Goal: Task Accomplishment & Management: Use online tool/utility

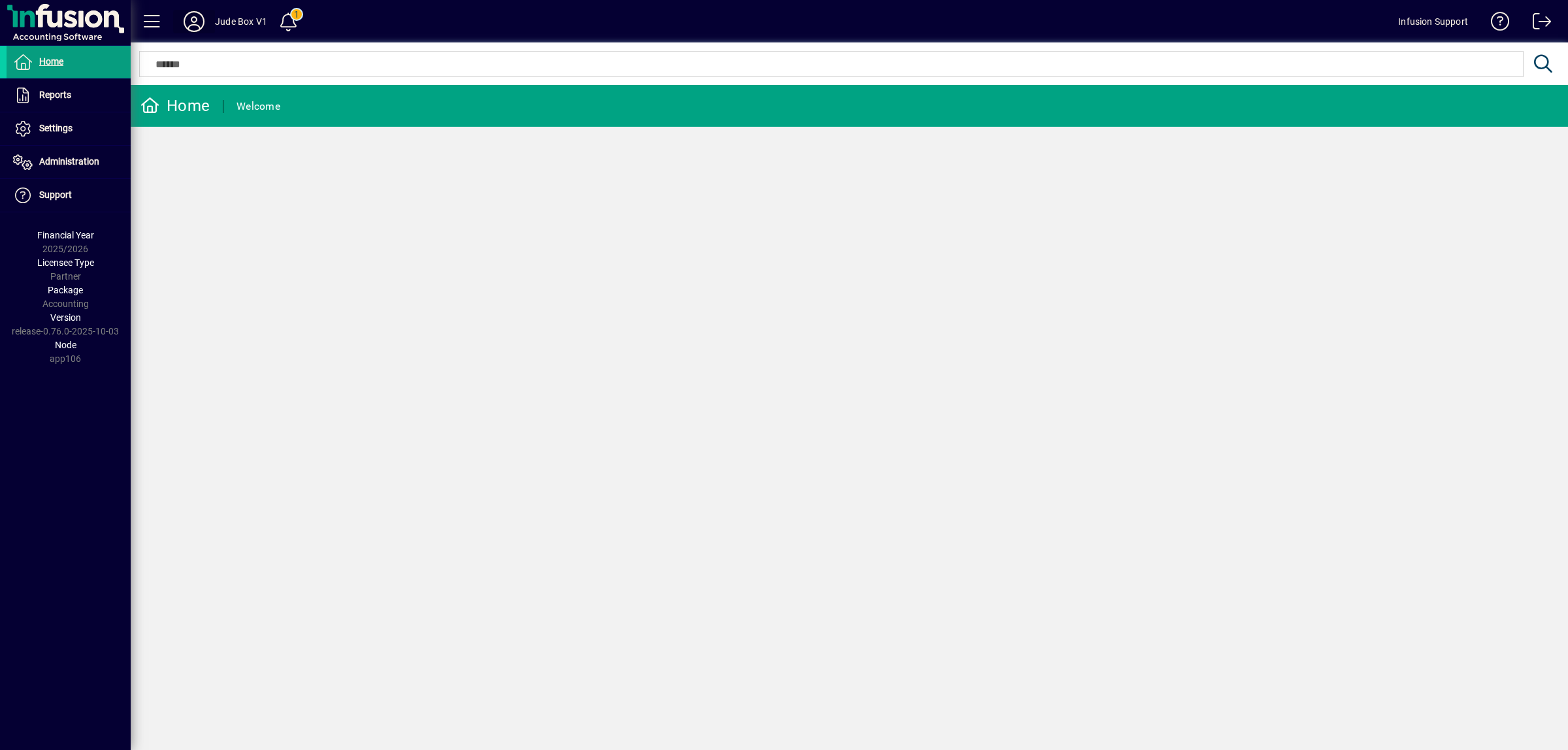
click at [188, 18] on icon at bounding box center [194, 21] width 26 height 21
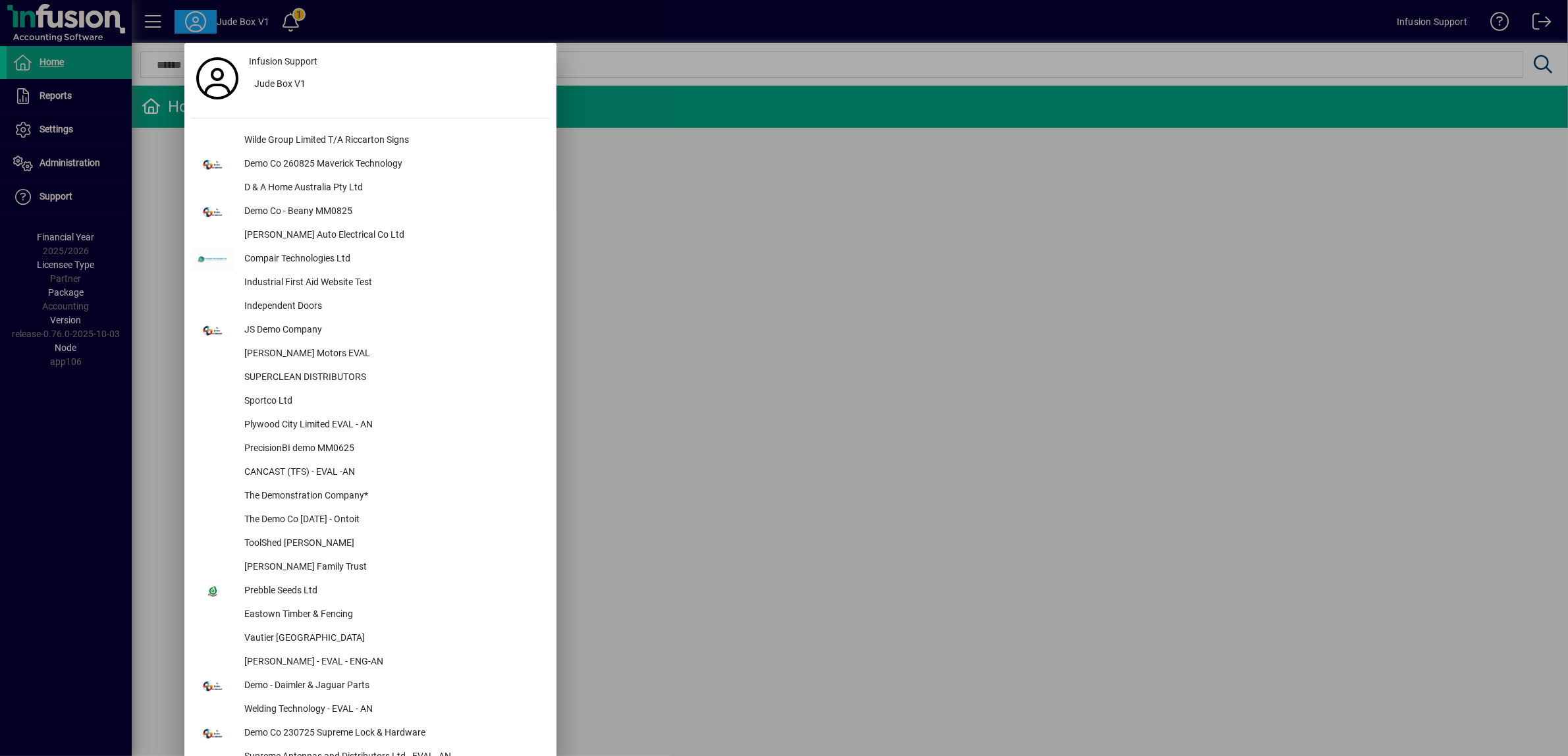
click at [44, 169] on div at bounding box center [784, 378] width 1568 height 756
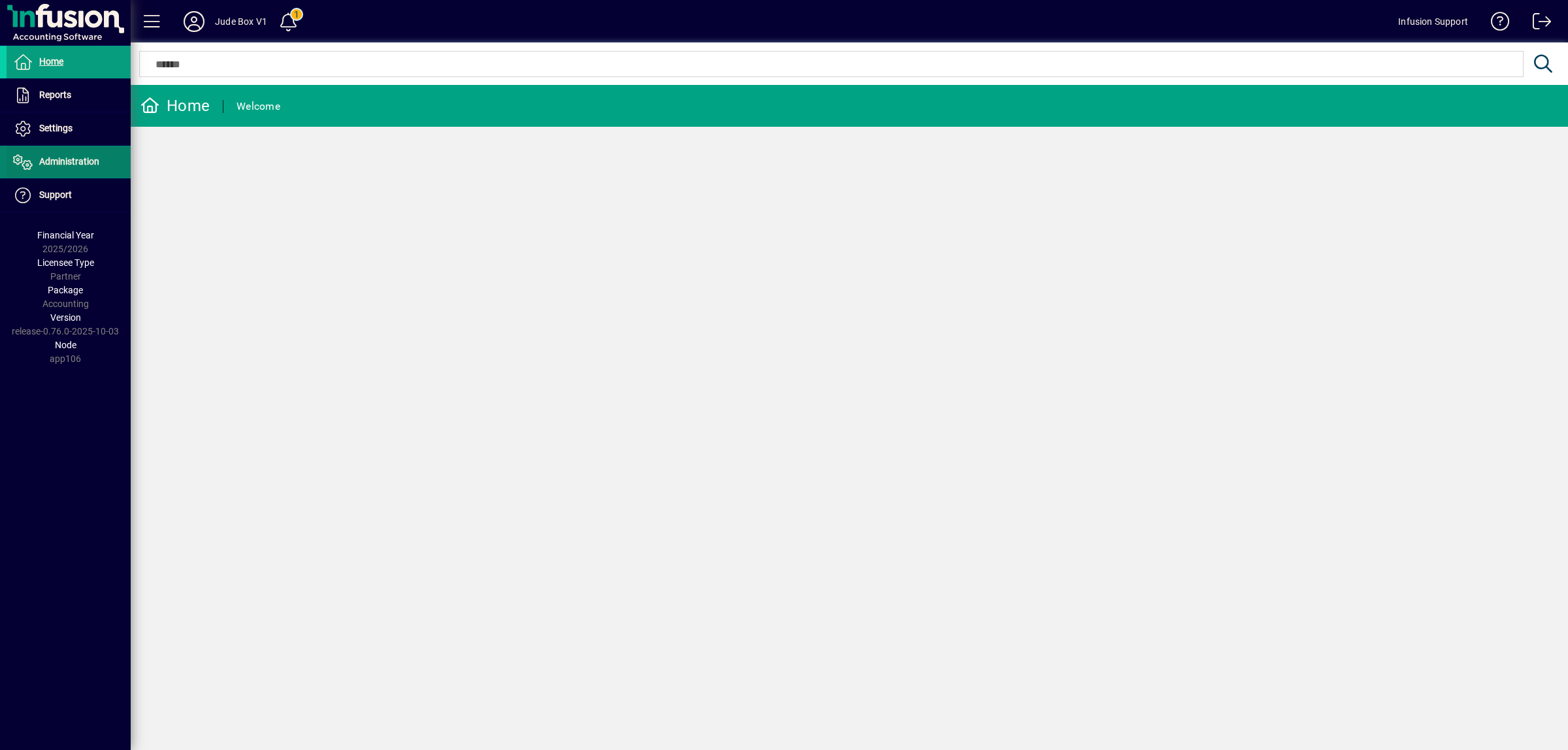
click at [44, 168] on span "Administration" at bounding box center [53, 162] width 93 height 16
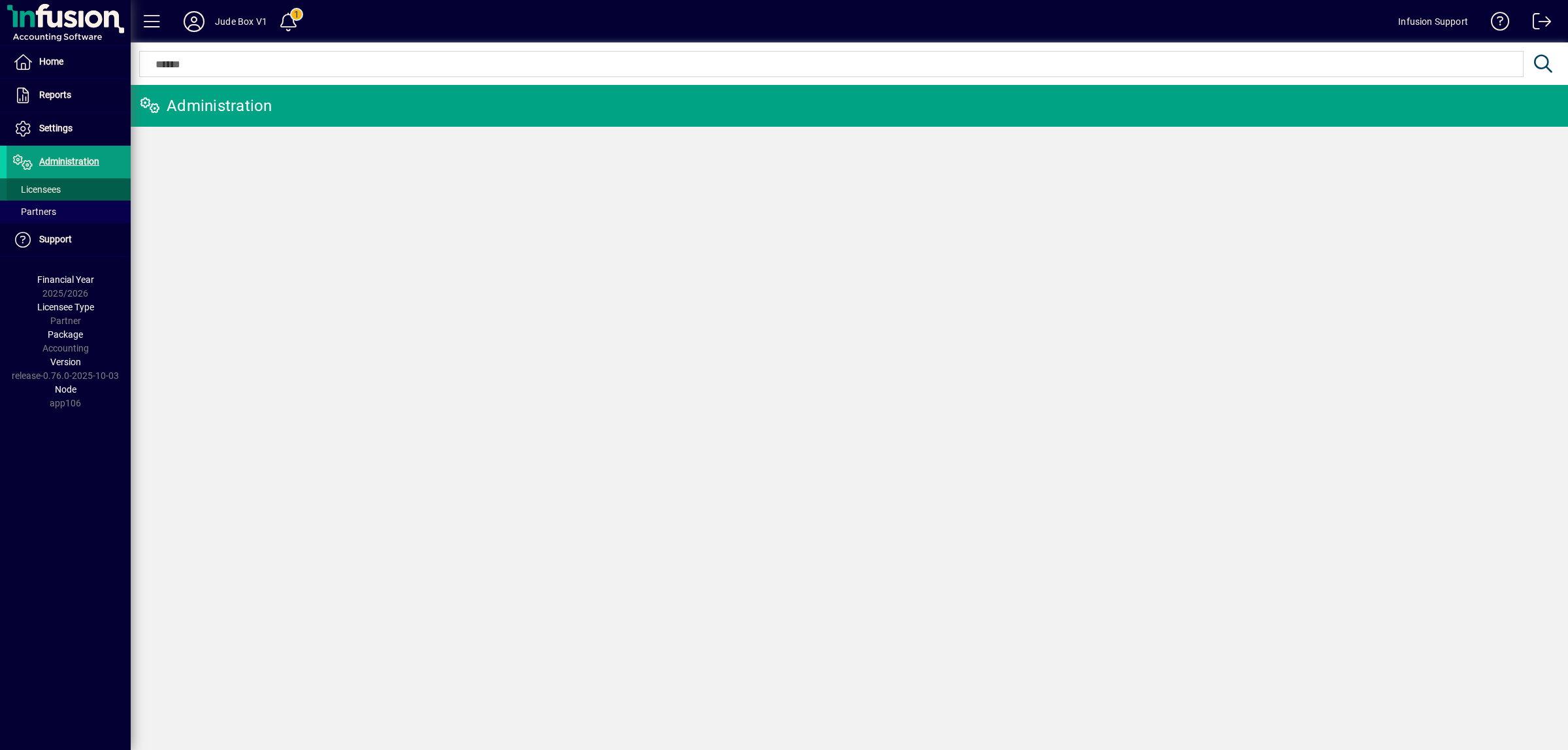
click at [43, 191] on span "Licensees" at bounding box center [37, 189] width 48 height 10
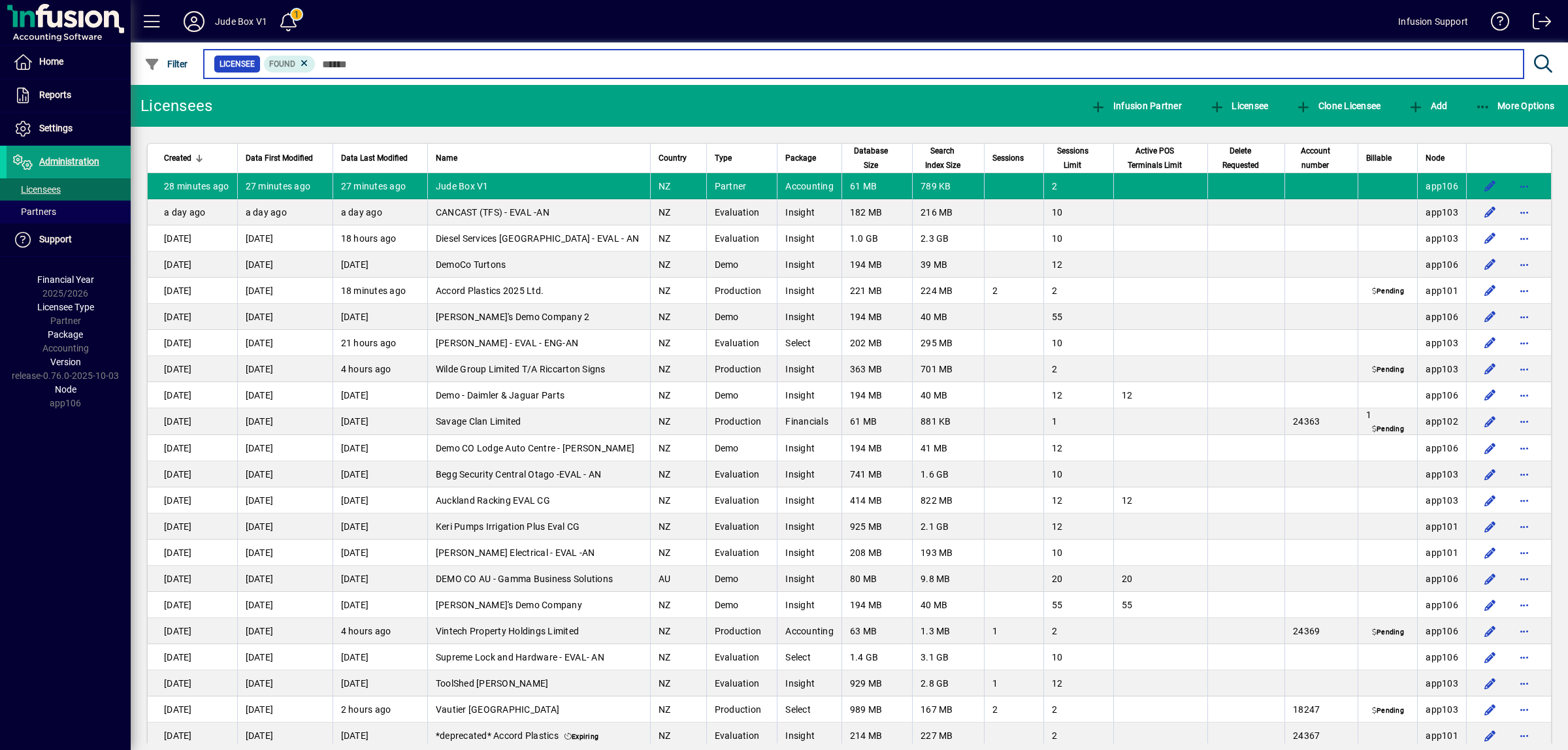
click at [374, 67] on input "text" at bounding box center [914, 64] width 1198 height 18
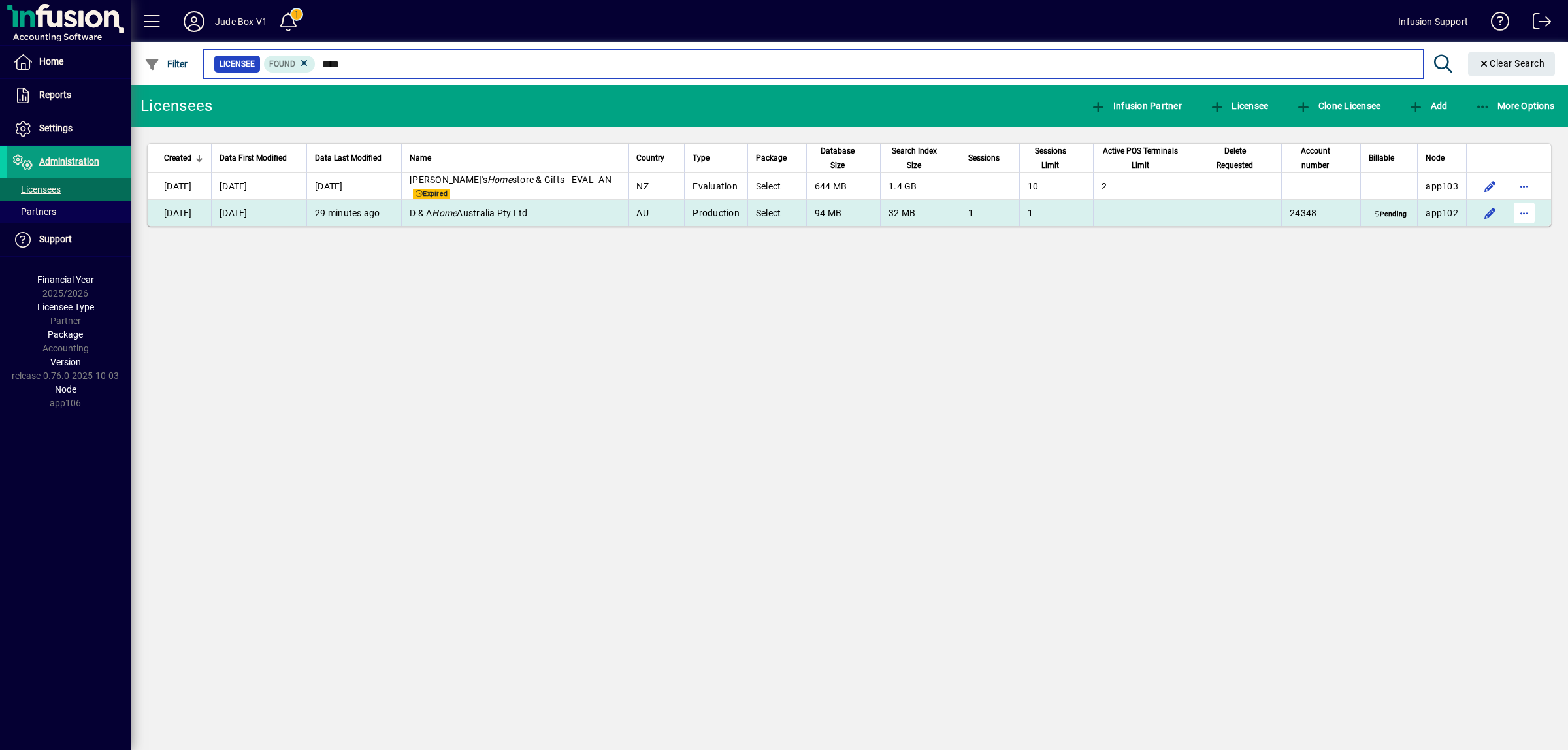
type input "****"
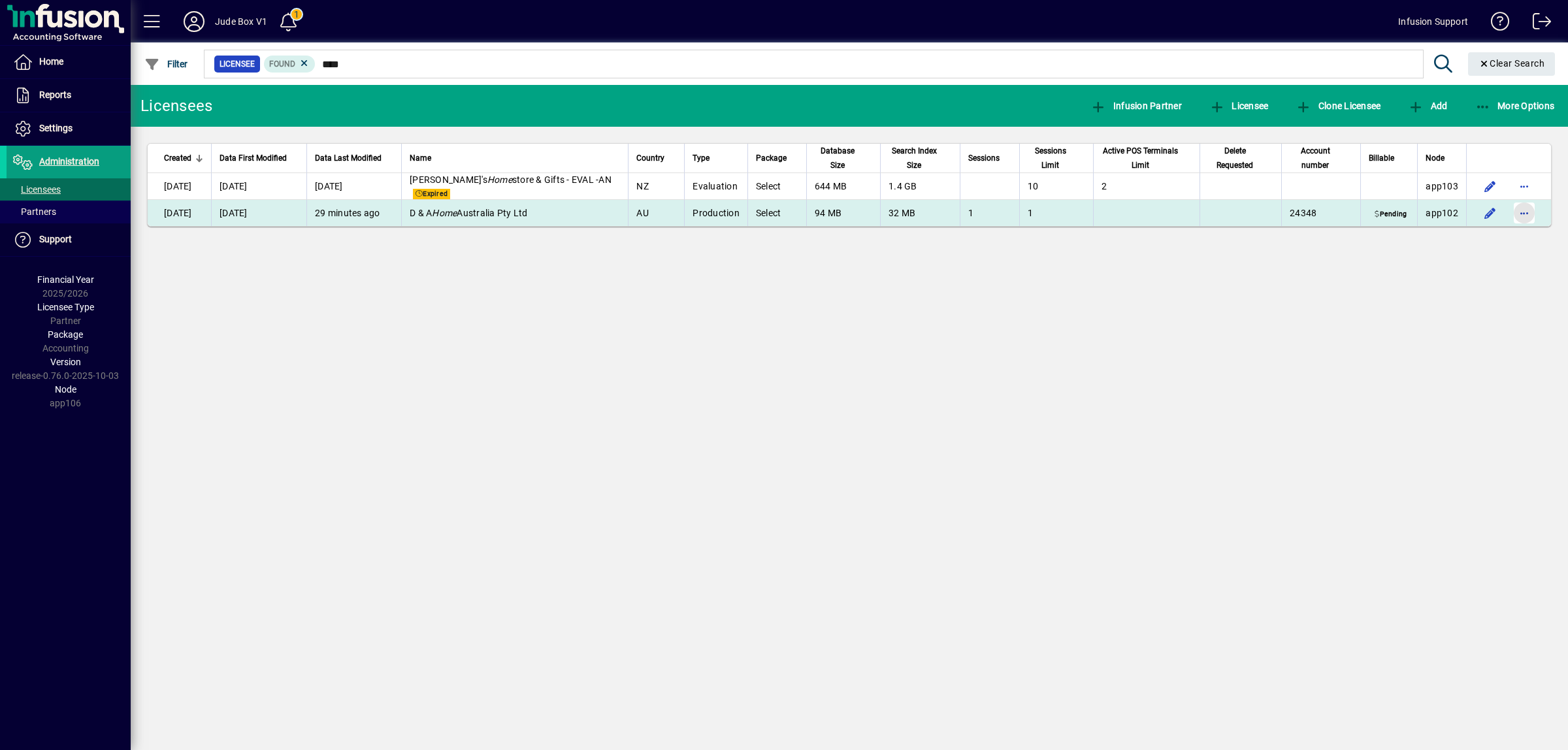
click at [1529, 214] on span "button" at bounding box center [1524, 213] width 32 height 32
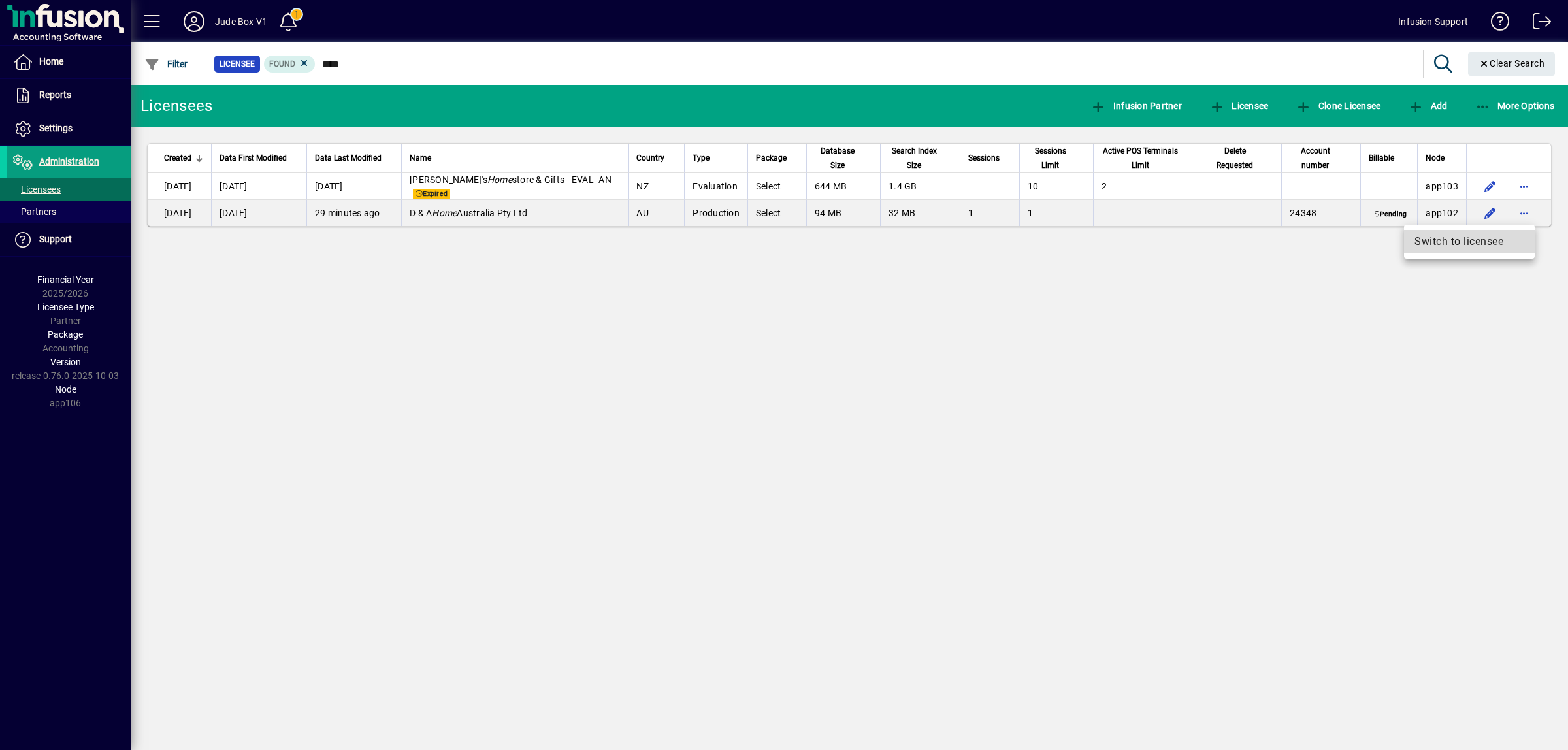
click at [1485, 239] on span "Switch to licensee" at bounding box center [1469, 242] width 109 height 16
